Goal: Task Accomplishment & Management: Use online tool/utility

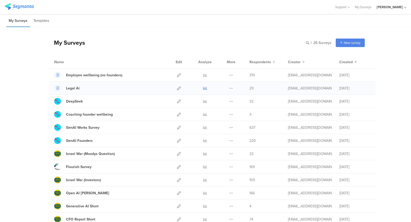
click at [206, 85] on link at bounding box center [205, 88] width 4 height 13
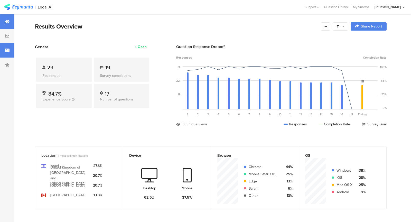
click at [2, 47] on div at bounding box center [7, 50] width 14 height 14
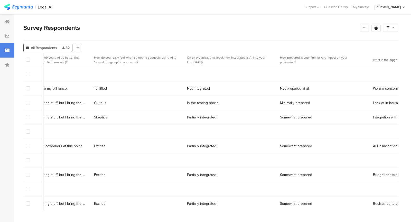
scroll to position [0, 467]
